Goal: Find specific page/section: Find specific page/section

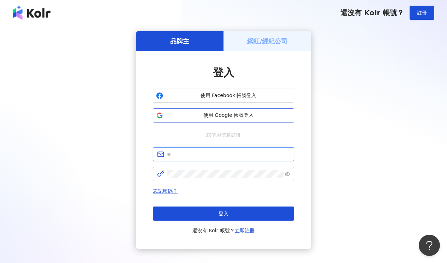
type input "**********"
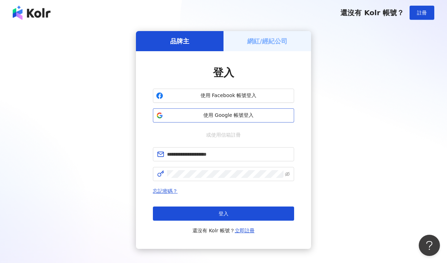
click at [220, 112] on span "使用 Google 帳號登入" at bounding box center [228, 115] width 125 height 7
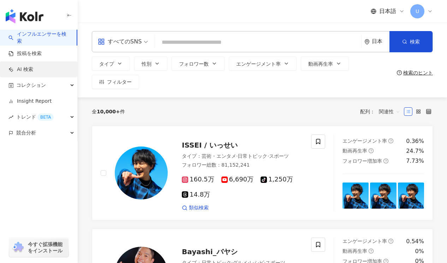
click at [33, 71] on link "AI 検索" at bounding box center [20, 69] width 25 height 7
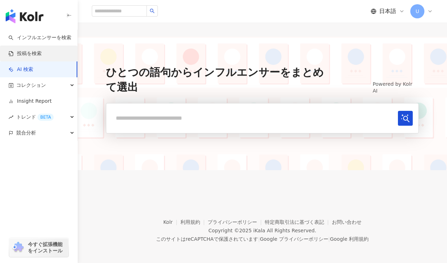
click at [38, 50] on link "投稿を検索" at bounding box center [24, 53] width 33 height 7
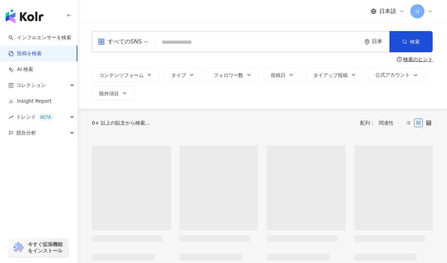
click at [41, 28] on div "button" at bounding box center [39, 15] width 78 height 30
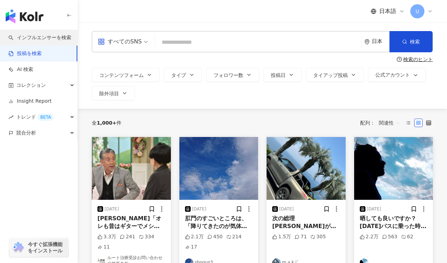
click at [41, 41] on link "インフルエンサーを検索" at bounding box center [39, 37] width 63 height 7
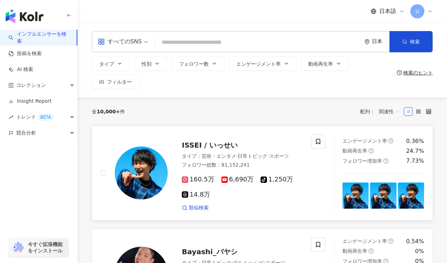
scroll to position [0, 0]
